Goal: Use online tool/utility

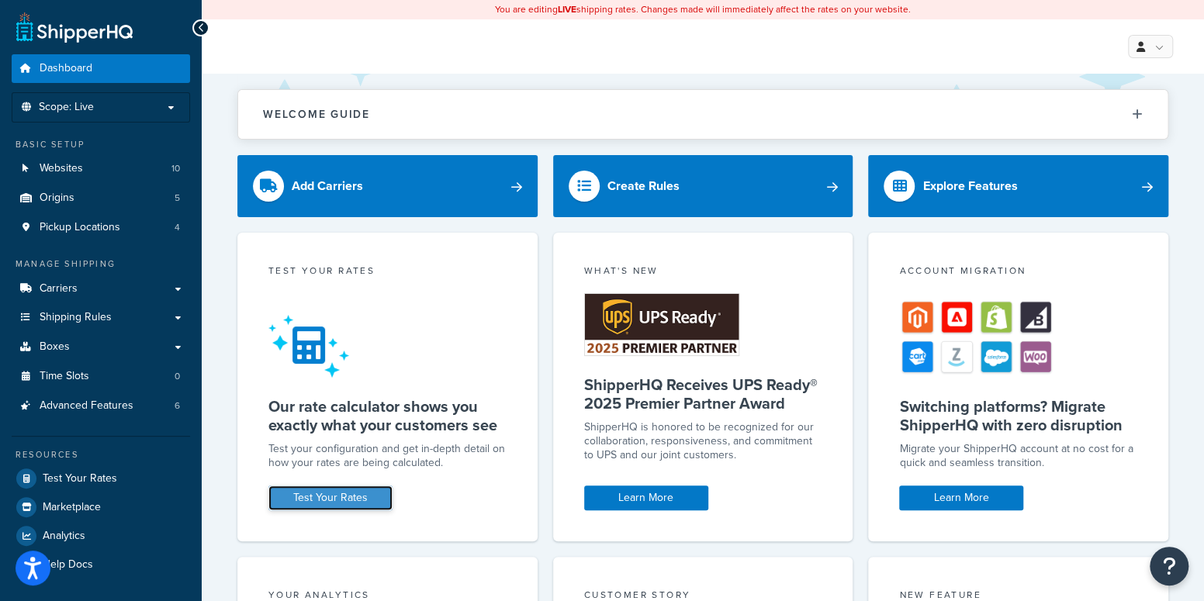
click at [318, 496] on link "Test Your Rates" at bounding box center [330, 497] width 124 height 25
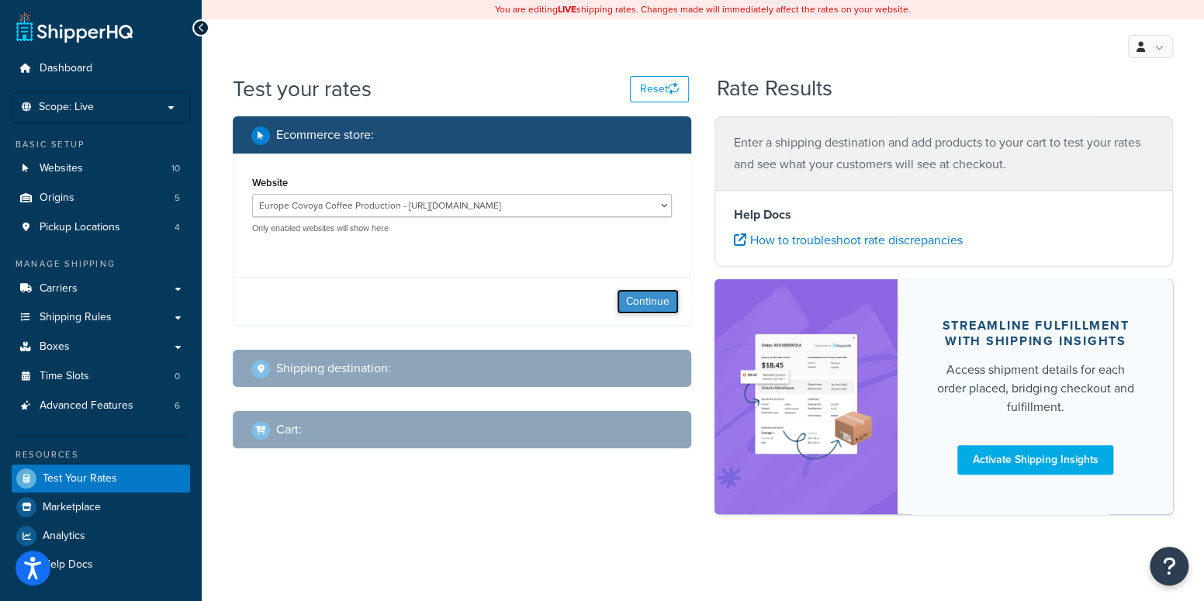
click at [658, 309] on button "Continue" at bounding box center [647, 301] width 62 height 25
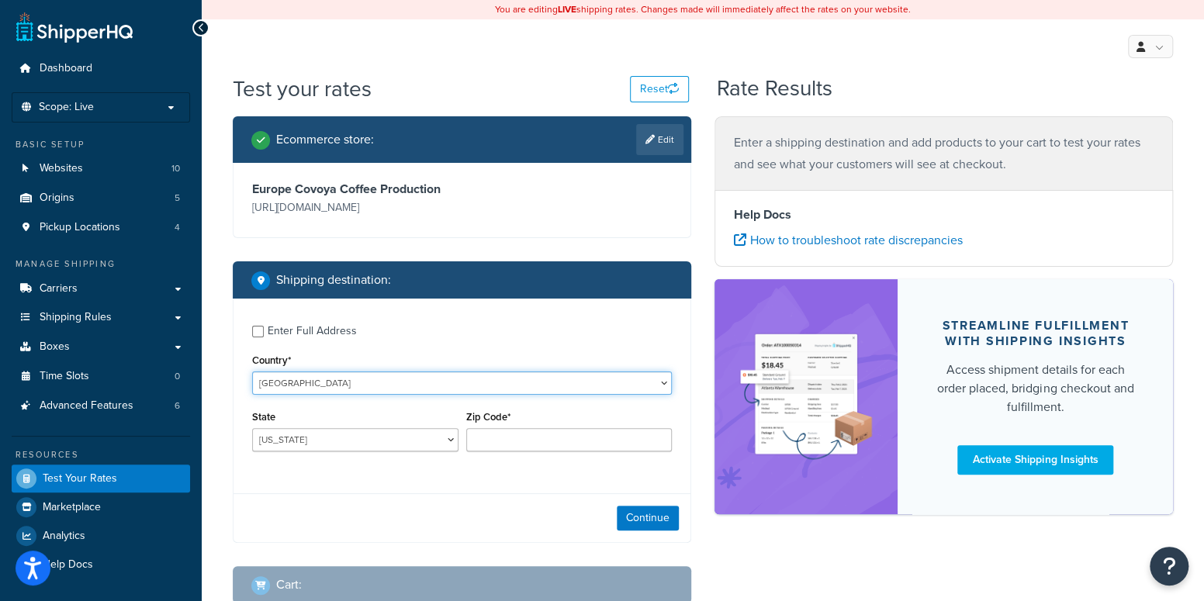
click at [374, 385] on select "[GEOGRAPHIC_DATA] [GEOGRAPHIC_DATA] [GEOGRAPHIC_DATA] [GEOGRAPHIC_DATA] [GEOGRA…" at bounding box center [462, 382] width 420 height 23
select select "ES"
click at [252, 371] on select "[GEOGRAPHIC_DATA] [GEOGRAPHIC_DATA] [GEOGRAPHIC_DATA] [GEOGRAPHIC_DATA] [GEOGRA…" at bounding box center [462, 382] width 420 height 23
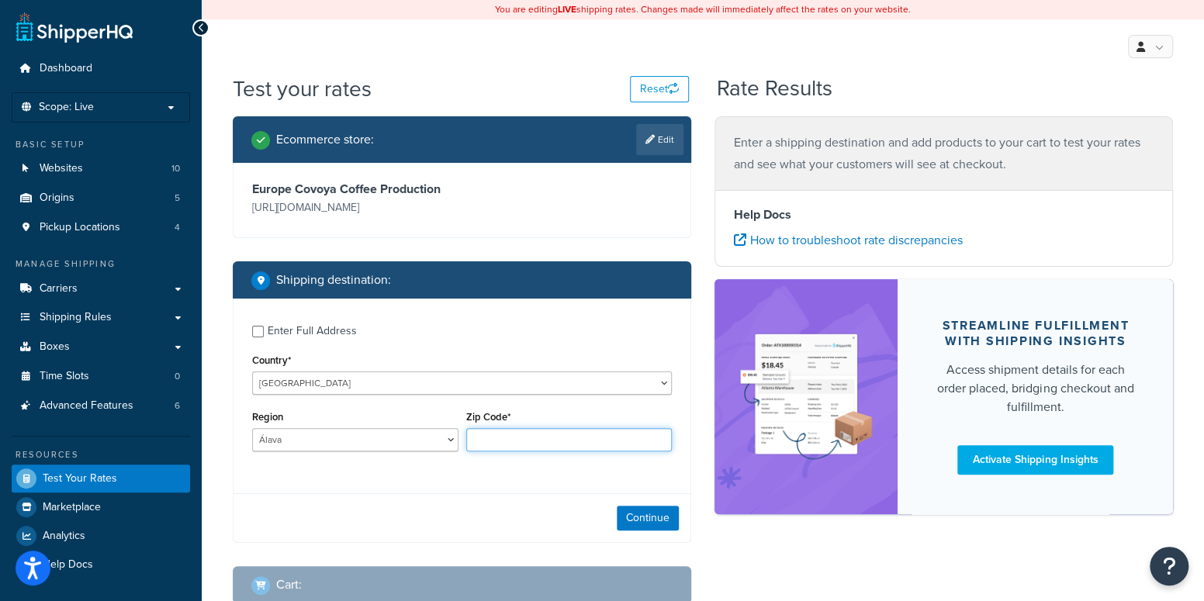
click at [502, 433] on input "Zip Code*" at bounding box center [569, 439] width 206 height 23
type input "48220"
click at [666, 510] on button "Continue" at bounding box center [647, 518] width 62 height 25
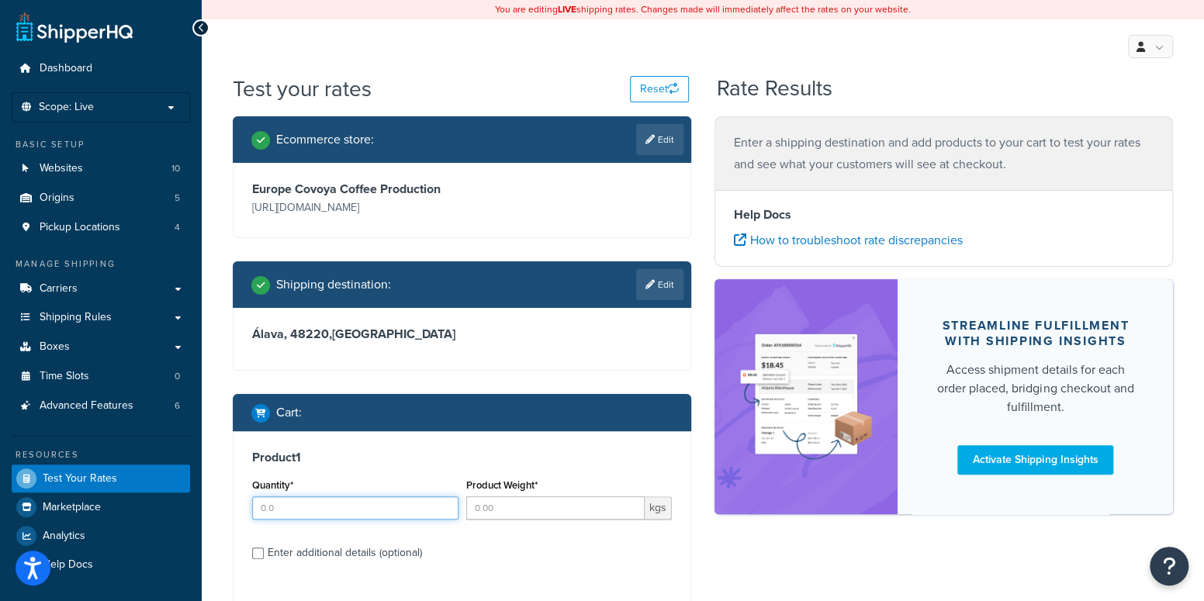
click at [321, 503] on input "Quantity*" at bounding box center [355, 507] width 206 height 23
type input "1"
click at [522, 506] on input "Product Weight*" at bounding box center [555, 507] width 179 height 23
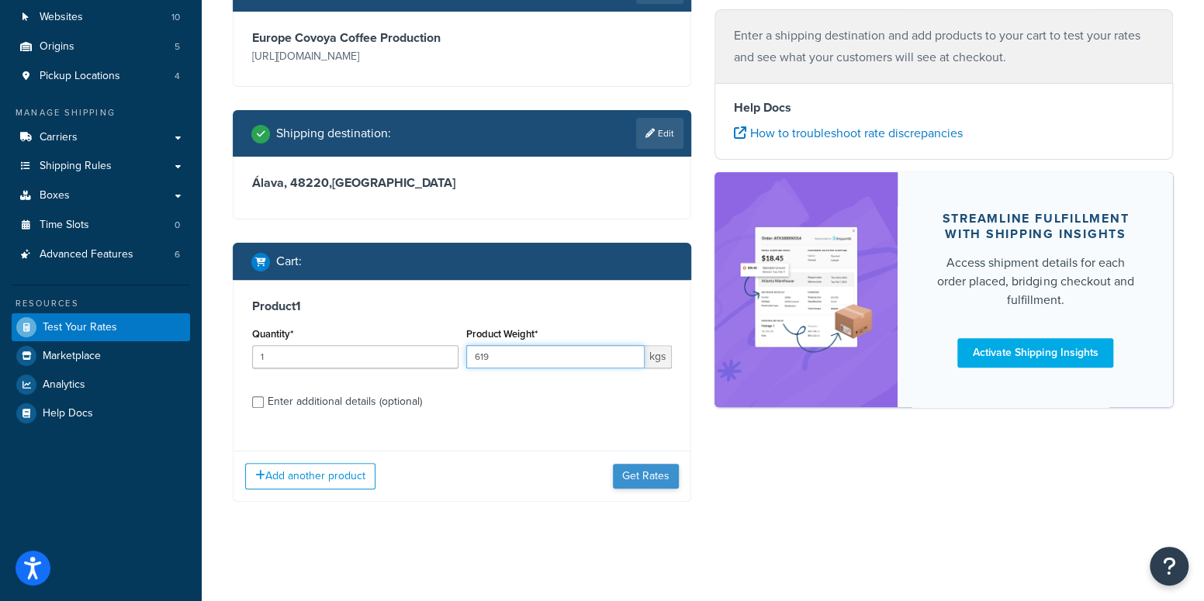
type input "619"
click at [648, 468] on button "Get Rates" at bounding box center [646, 476] width 66 height 25
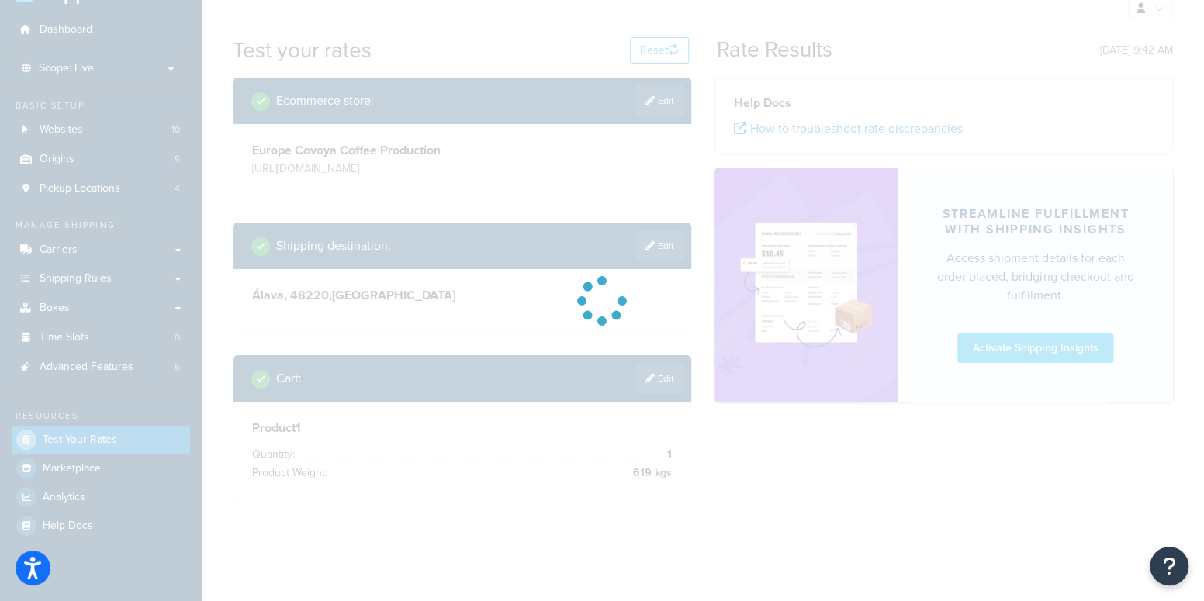
scroll to position [151, 0]
